Goal: Task Accomplishment & Management: Use online tool/utility

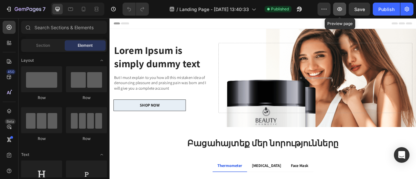
click at [343, 11] on icon "button" at bounding box center [340, 9] width 7 height 7
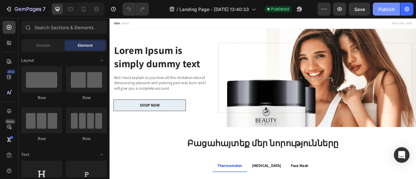
click at [388, 7] on div "Publish" at bounding box center [387, 9] width 16 height 7
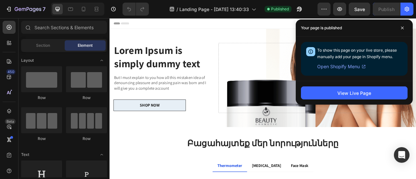
click at [353, 68] on span "Open Shopify Menu" at bounding box center [338, 67] width 43 height 8
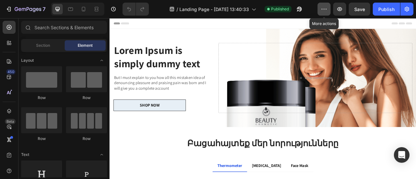
click at [328, 11] on button "button" at bounding box center [324, 9] width 13 height 13
click at [312, 13] on div "/ Landing Page - Aug 27, 13:40:33 Published" at bounding box center [236, 9] width 164 height 13
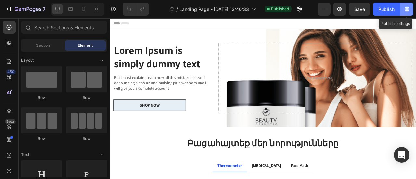
click at [405, 11] on icon "button" at bounding box center [407, 9] width 7 height 7
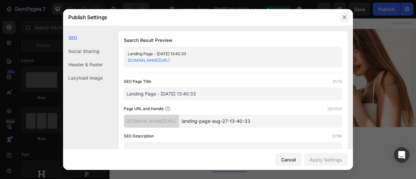
click at [342, 20] on button "button" at bounding box center [344, 17] width 10 height 10
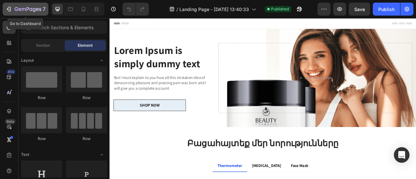
click at [30, 12] on icon "button" at bounding box center [28, 10] width 27 height 6
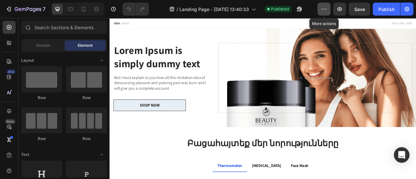
click at [326, 12] on icon "button" at bounding box center [324, 9] width 7 height 7
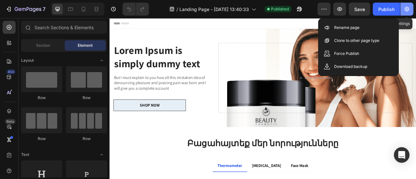
click at [410, 10] on button "button" at bounding box center [407, 9] width 13 height 13
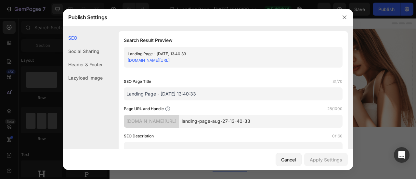
click at [92, 71] on div "Header & Footer" at bounding box center [83, 77] width 40 height 13
click at [346, 18] on icon "button" at bounding box center [344, 17] width 5 height 5
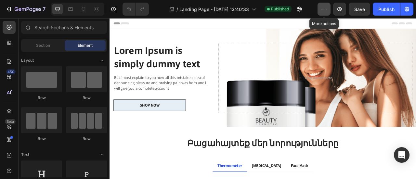
click at [327, 11] on icon "button" at bounding box center [324, 9] width 7 height 7
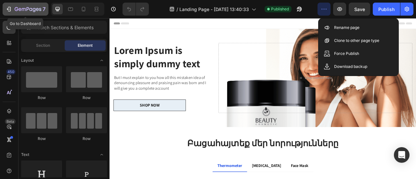
click at [13, 8] on div "7" at bounding box center [26, 9] width 40 height 8
